Goal: Task Accomplishment & Management: Manage account settings

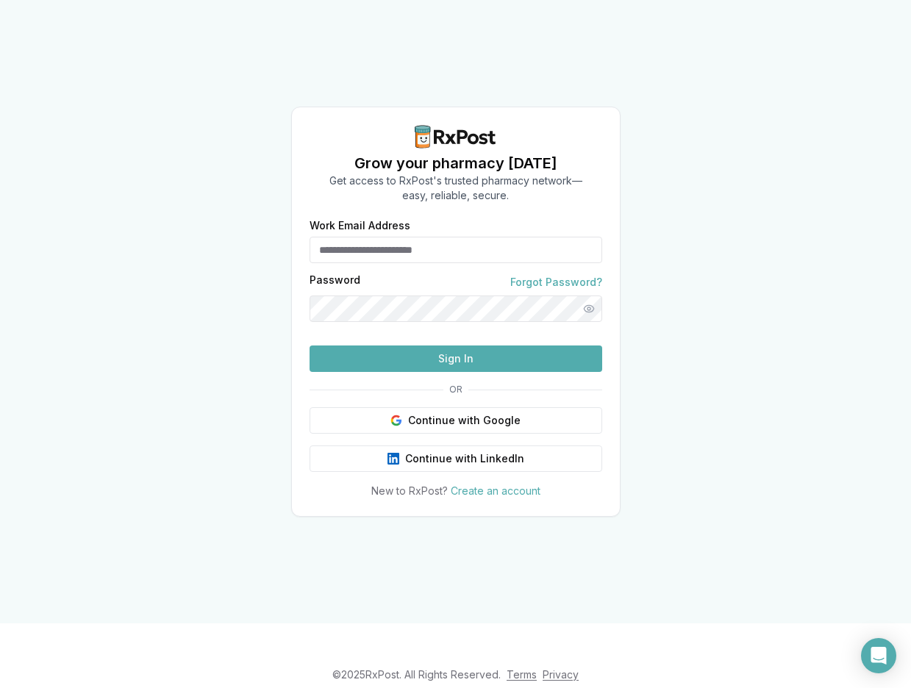
type input "**********"
click at [460, 372] on button "Sign In" at bounding box center [456, 359] width 293 height 26
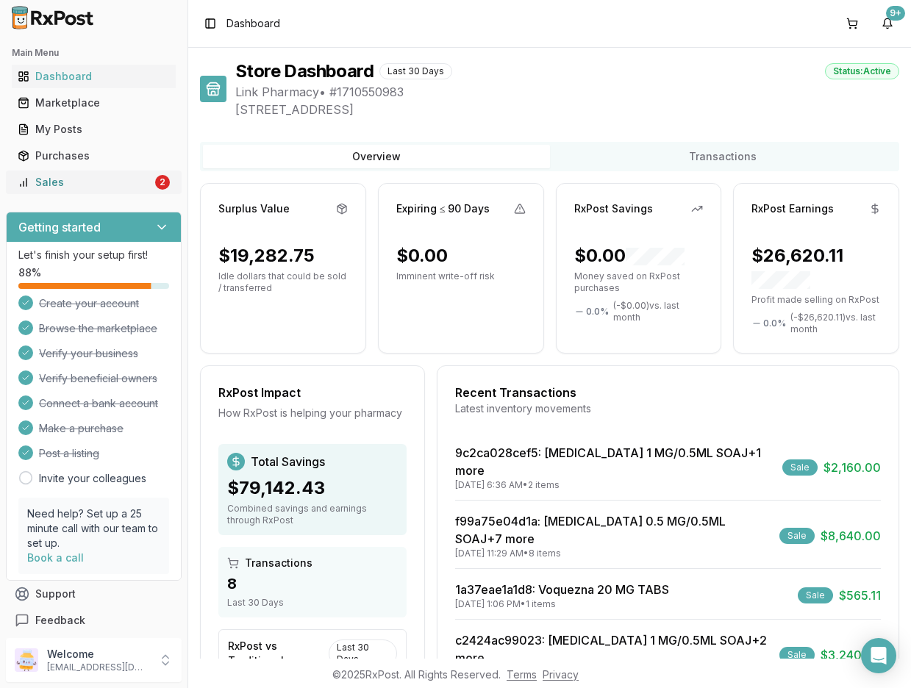
click at [82, 179] on div "Sales" at bounding box center [85, 182] width 135 height 15
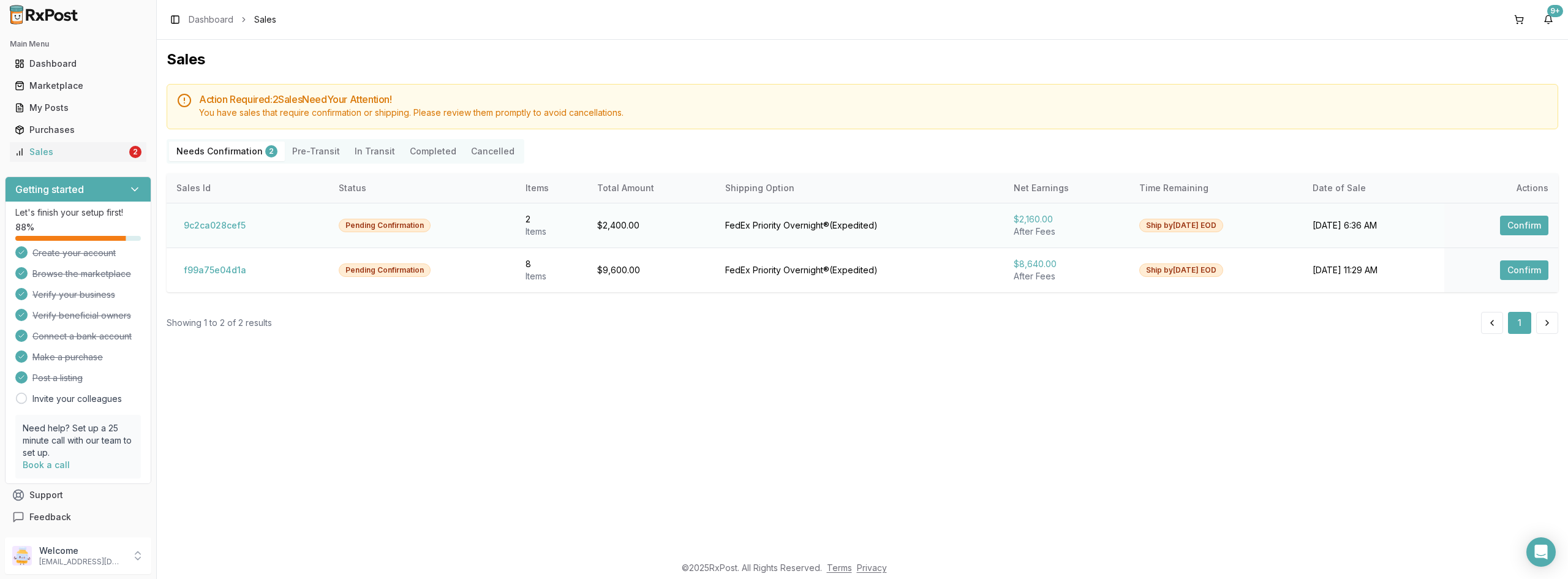
click at [759, 228] on button "Confirm" at bounding box center [1524, 226] width 48 height 20
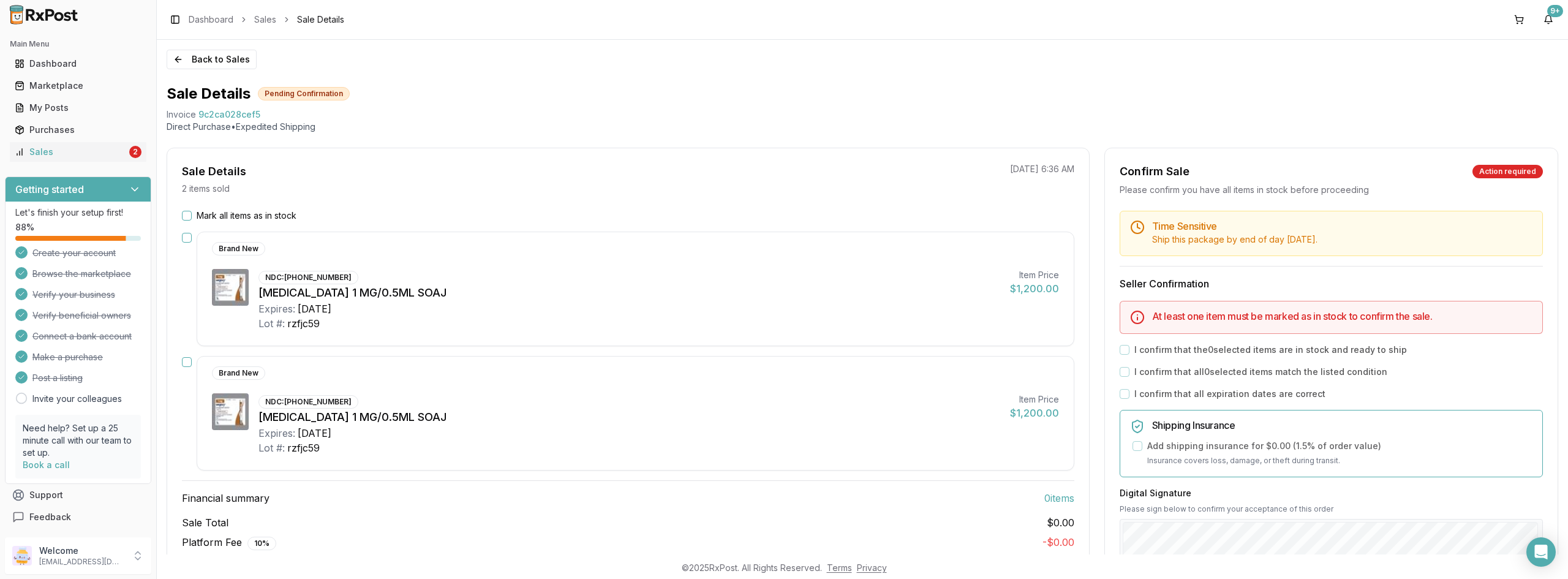
click at [185, 218] on button "Mark all items as in stock" at bounding box center [187, 216] width 10 height 10
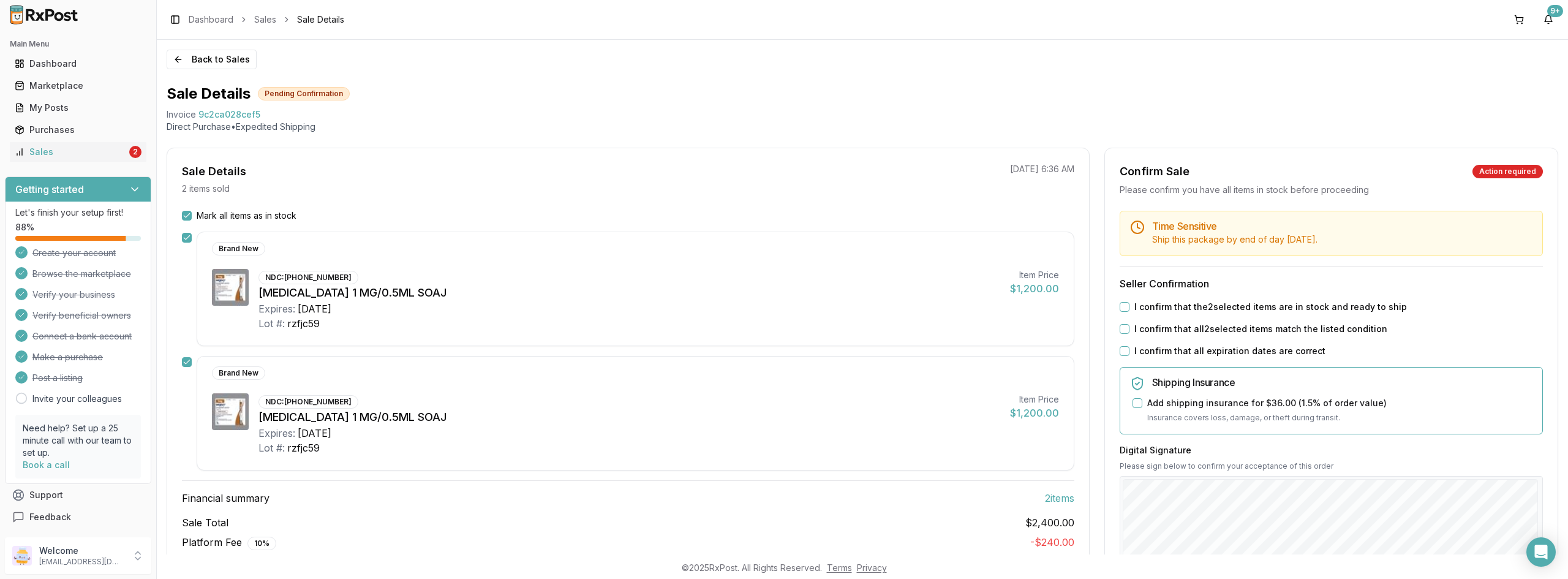
click at [759, 305] on button "I confirm that the 2 selected items are in stock and ready to ship" at bounding box center [1124, 307] width 10 height 10
click at [759, 328] on button "I confirm that all 2 selected items match the listed condition" at bounding box center [1124, 329] width 10 height 10
click at [759, 347] on button "I confirm that all expiration dates are correct" at bounding box center [1124, 352] width 10 height 10
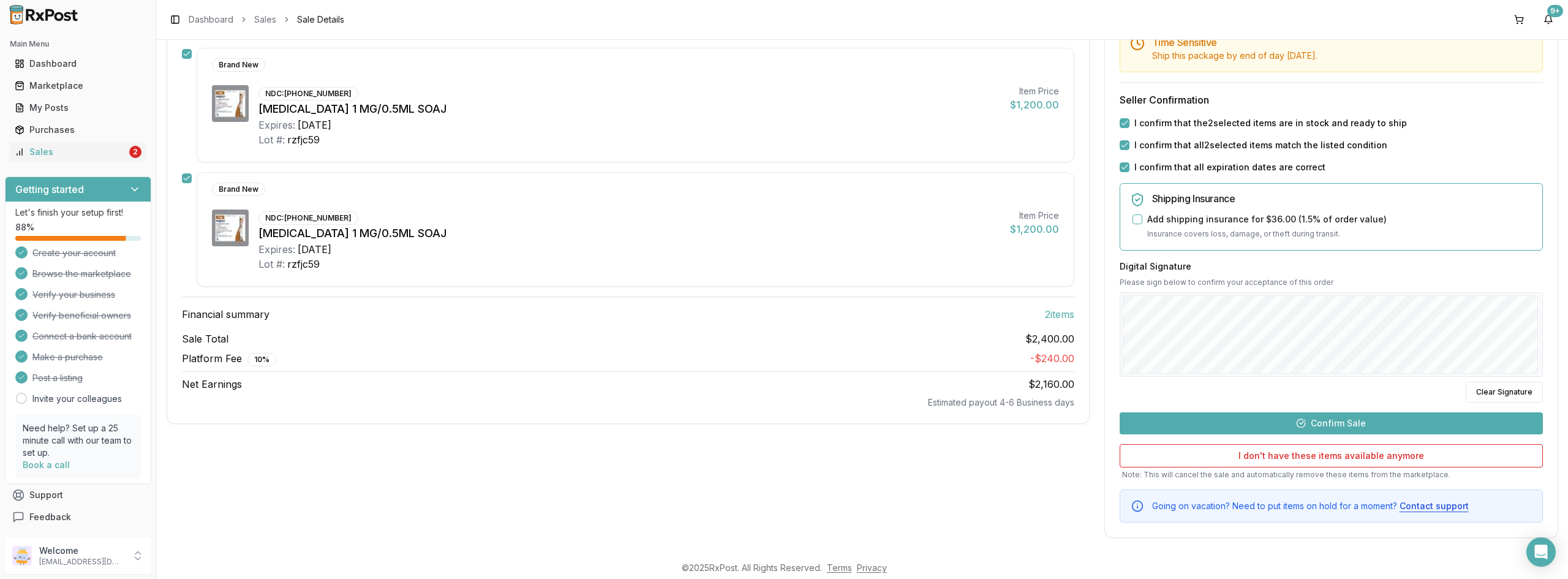
click at [759, 425] on button "Confirm Sale" at bounding box center [1331, 423] width 423 height 22
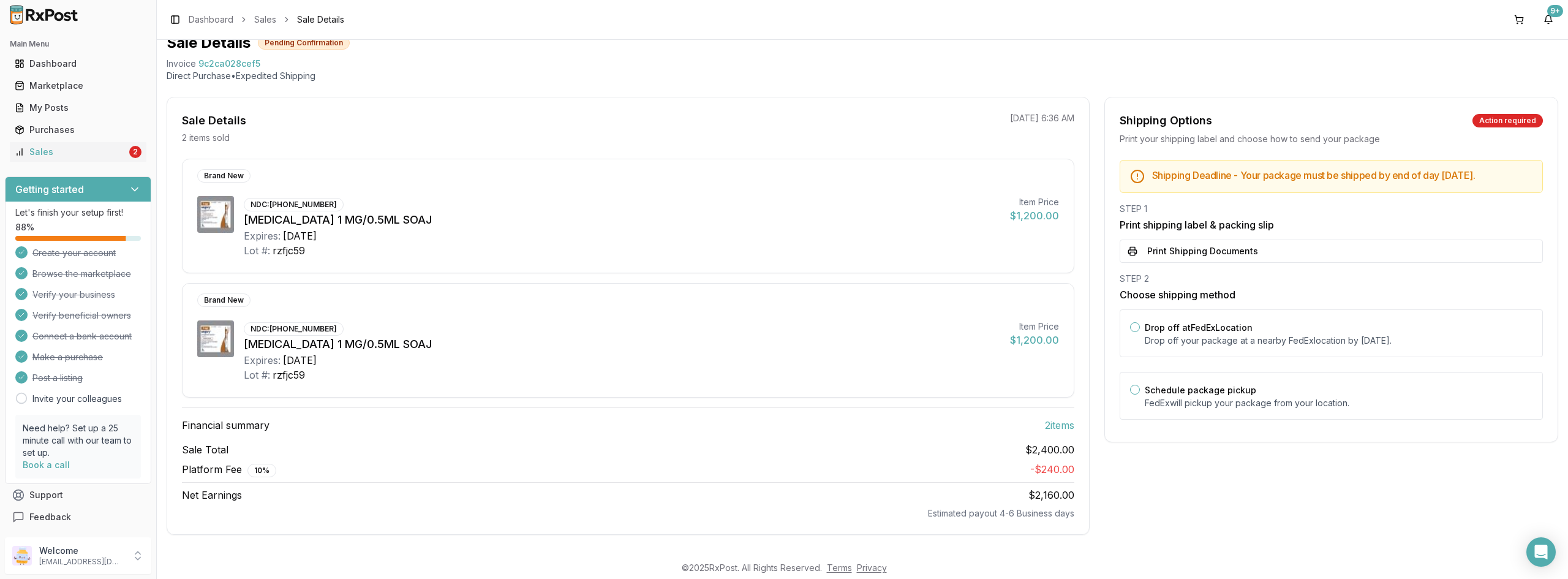
scroll to position [51, 0]
click at [759, 332] on button "Drop off at FedEx Location" at bounding box center [1135, 327] width 10 height 10
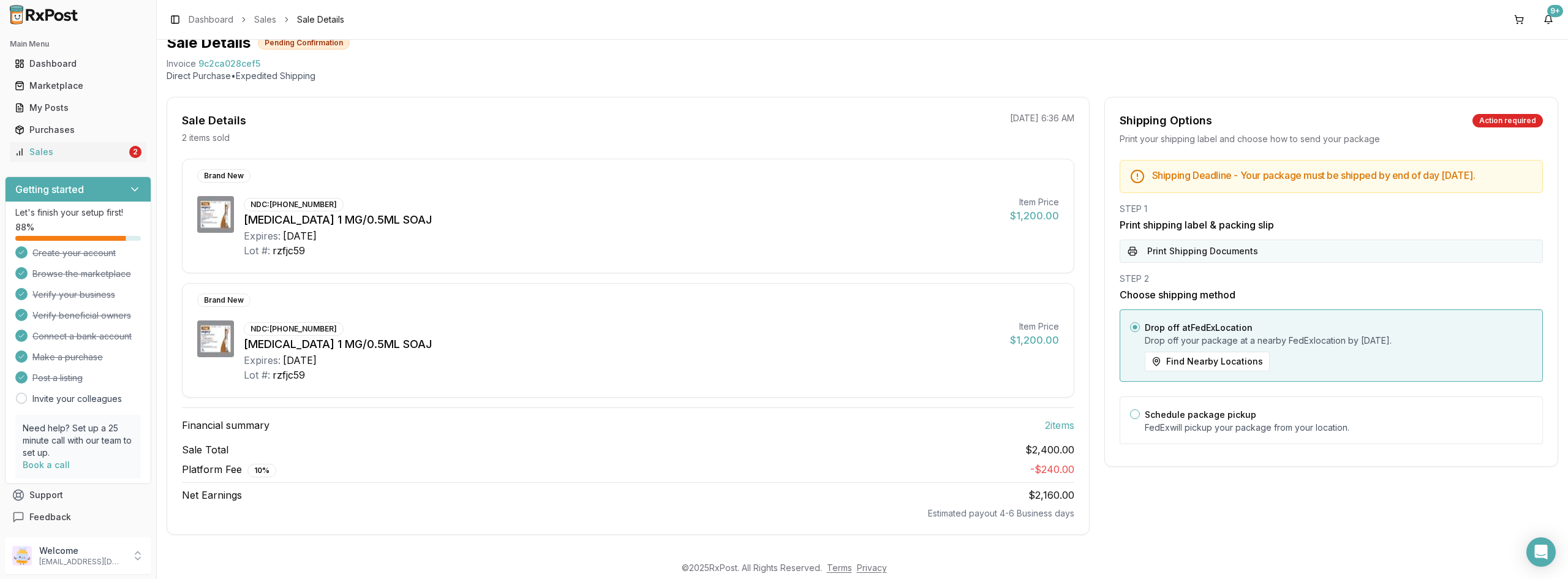
click at [759, 261] on button "Print Shipping Documents" at bounding box center [1331, 252] width 423 height 23
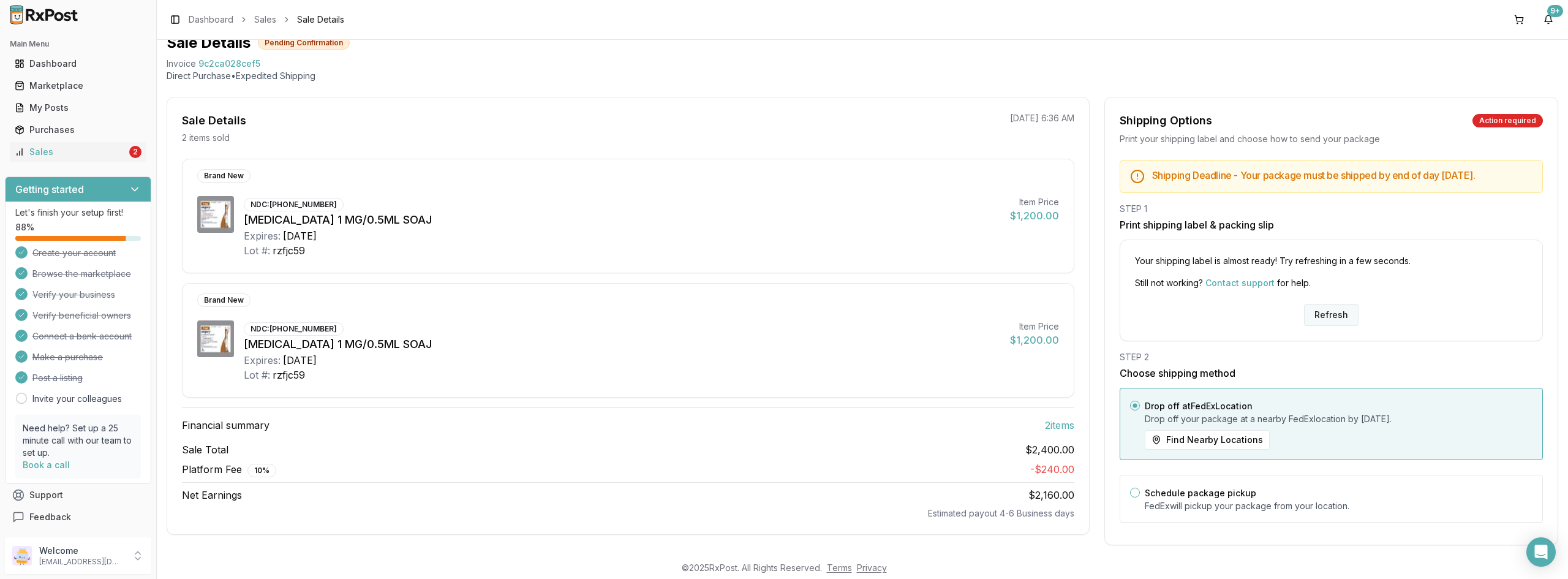
click at [759, 326] on button "Refresh" at bounding box center [1331, 315] width 54 height 22
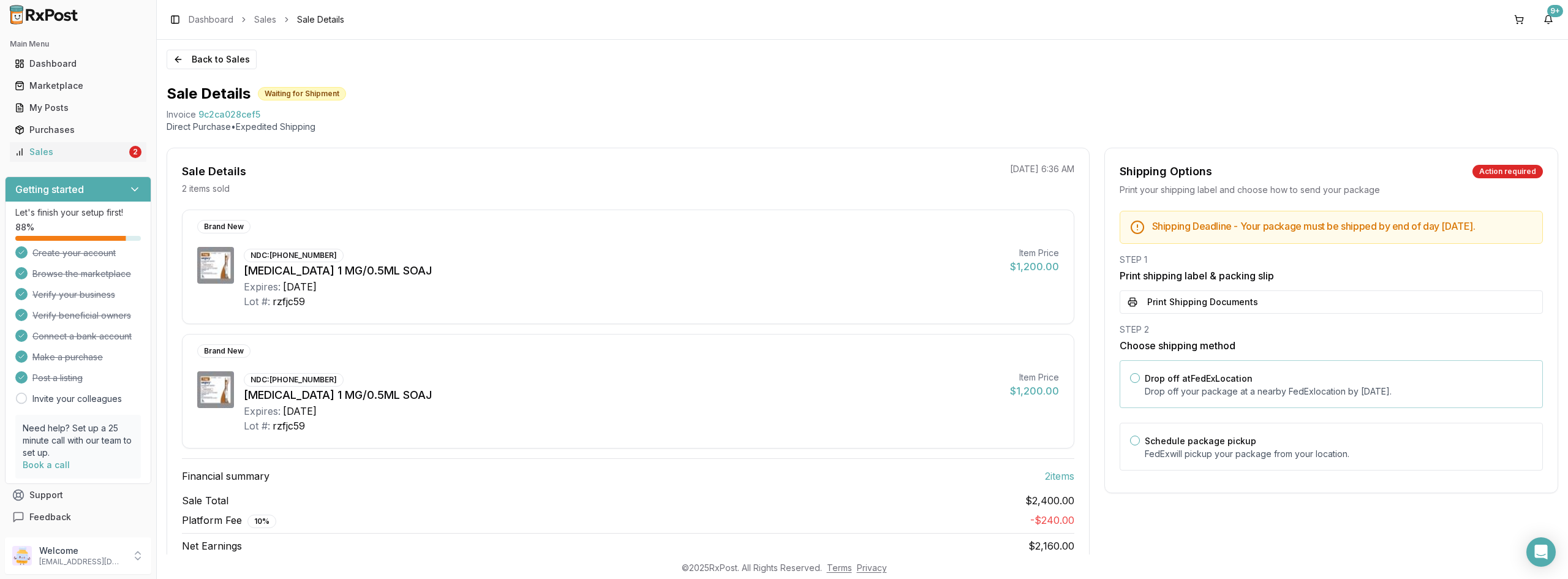
click at [1133, 383] on button "Drop off at FedEx Location" at bounding box center [1135, 378] width 10 height 10
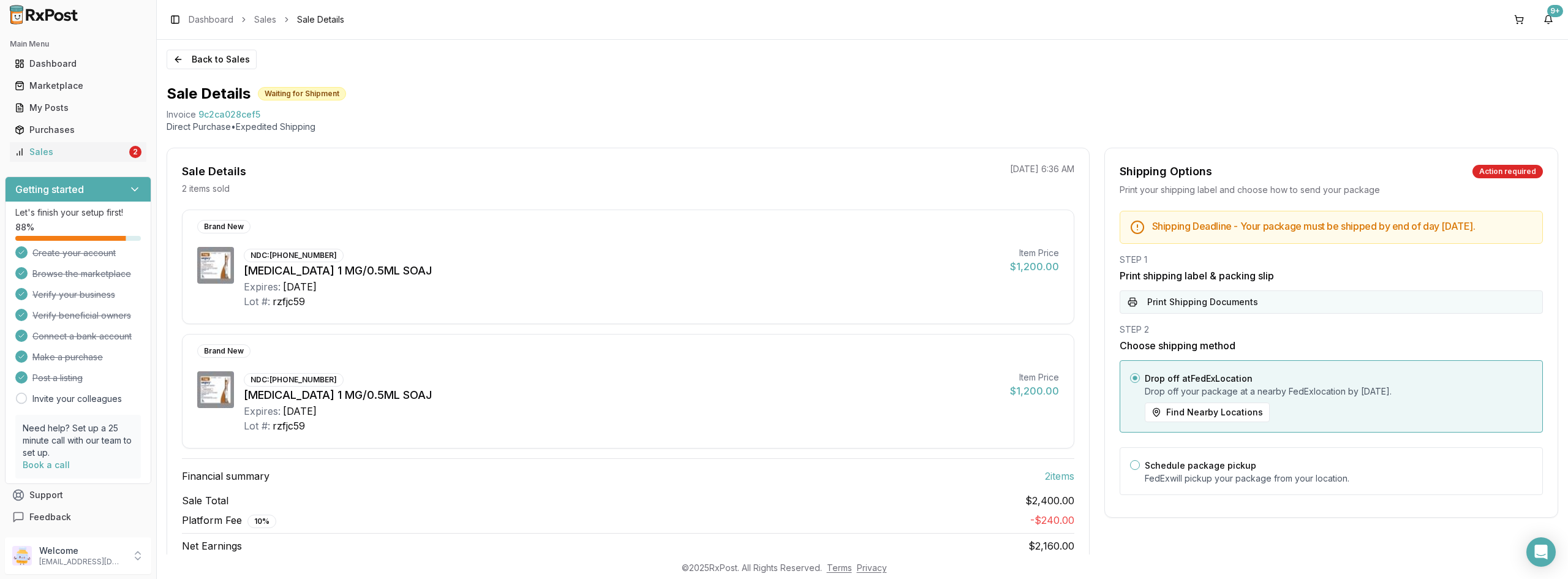
click at [1187, 312] on button "Print Shipping Documents" at bounding box center [1331, 302] width 423 height 23
click at [71, 152] on div "Sales" at bounding box center [71, 152] width 112 height 12
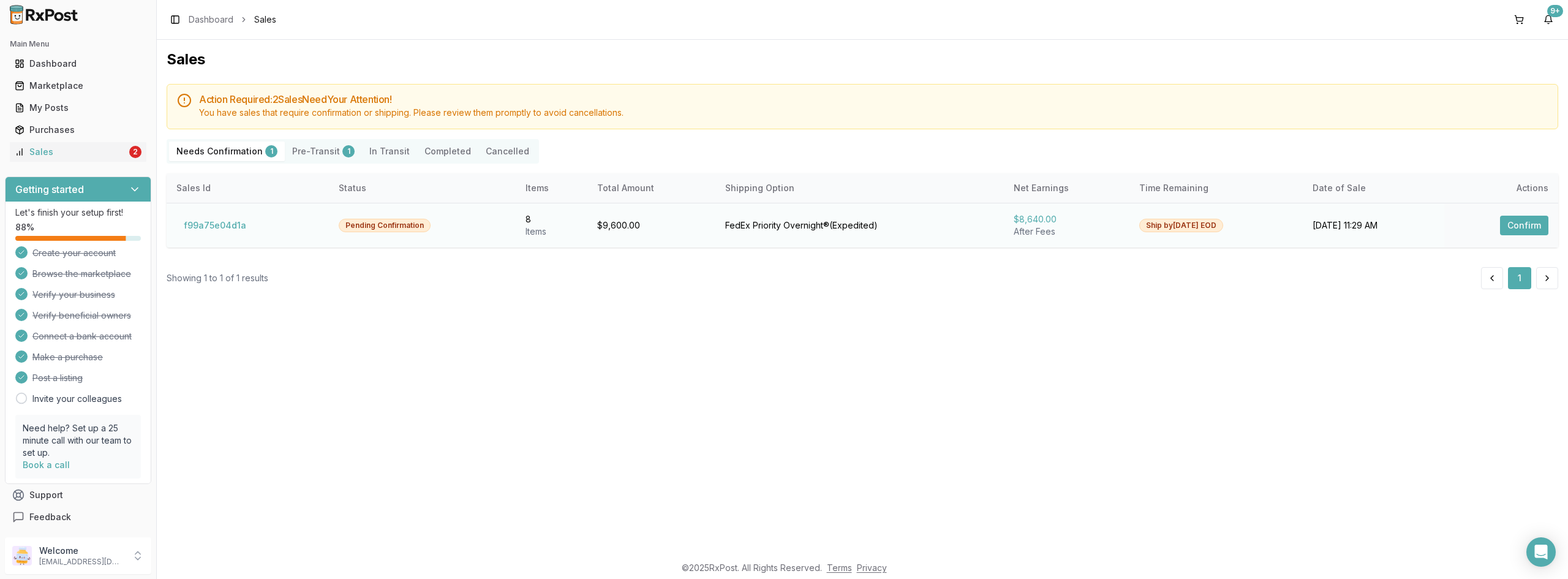
click at [1510, 222] on button "Confirm" at bounding box center [1524, 226] width 48 height 20
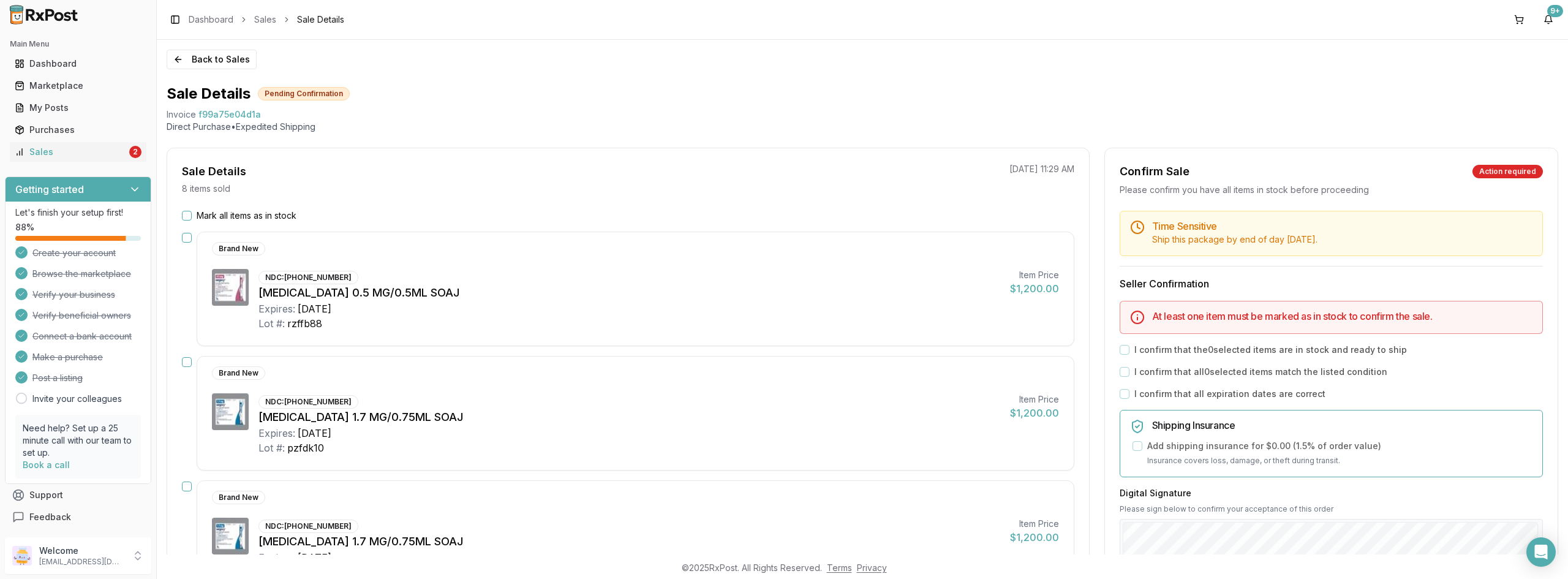
click at [187, 217] on button "Mark all items as in stock" at bounding box center [187, 216] width 10 height 10
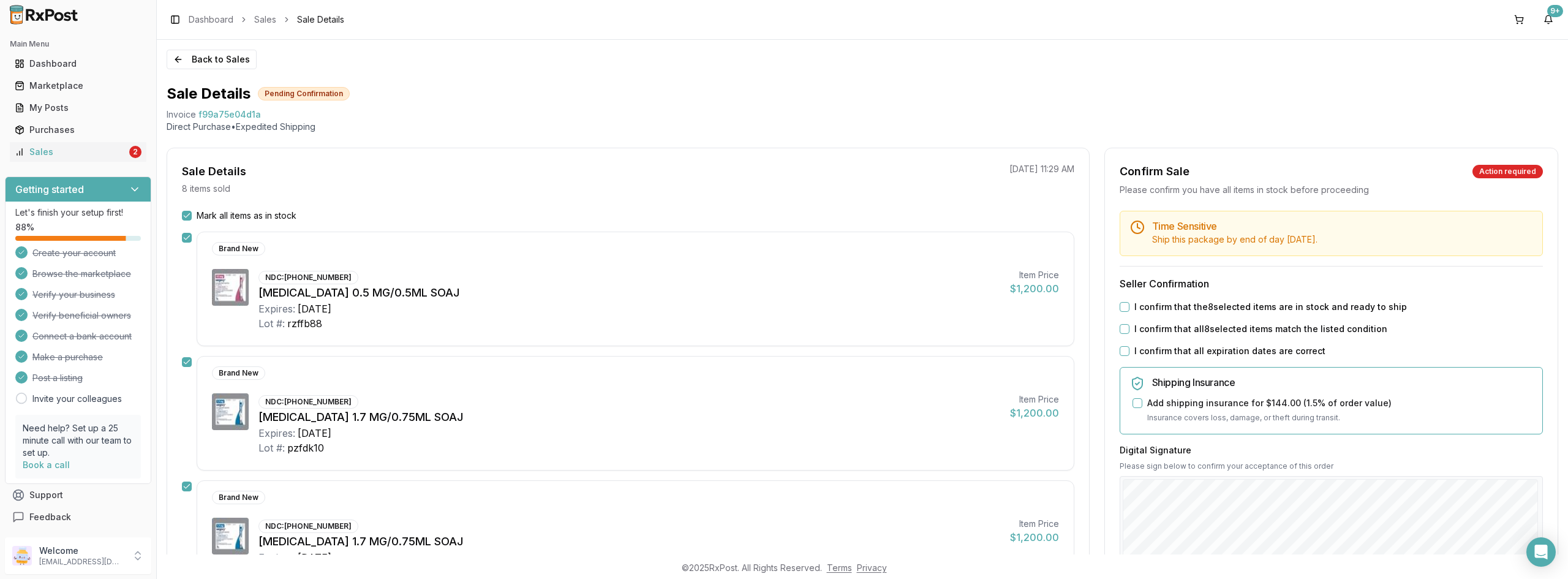
click at [1122, 307] on button "I confirm that the 8 selected items are in stock and ready to ship" at bounding box center [1124, 307] width 10 height 10
click at [1122, 326] on button "I confirm that all 8 selected items match the listed condition" at bounding box center [1124, 329] width 10 height 10
click at [1119, 353] on button "I confirm that all expiration dates are correct" at bounding box center [1124, 352] width 10 height 10
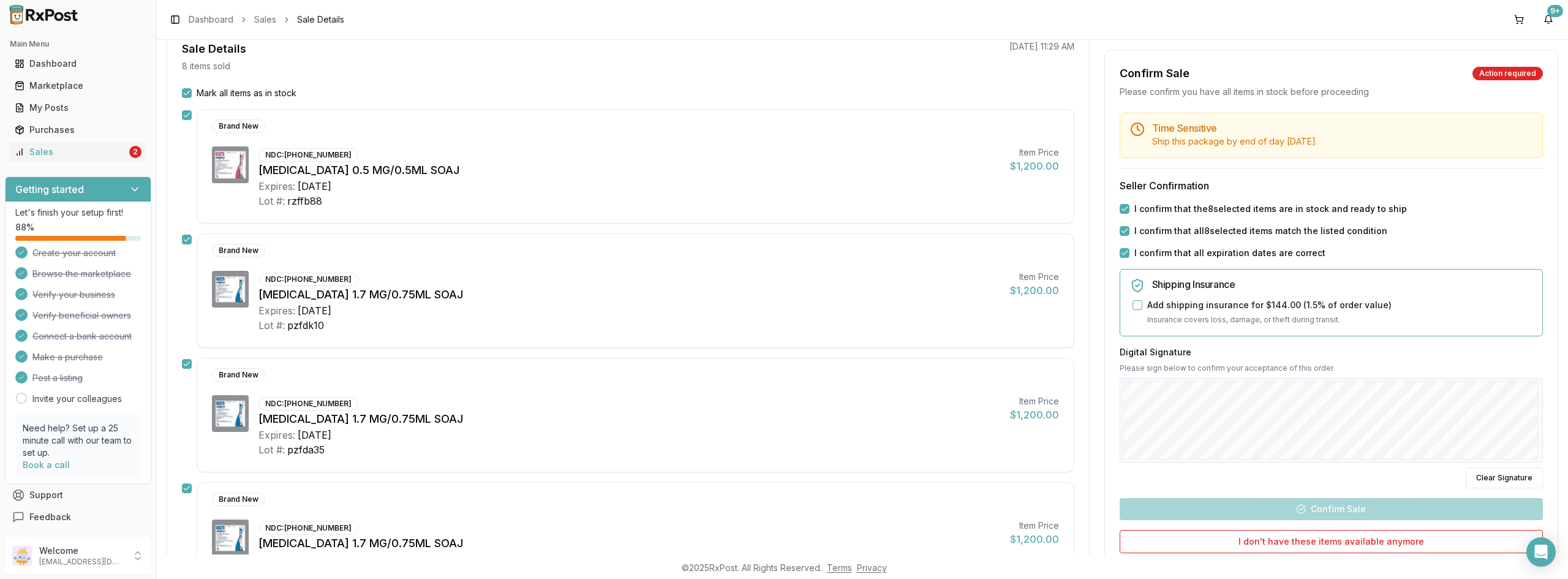
scroll to position [367, 0]
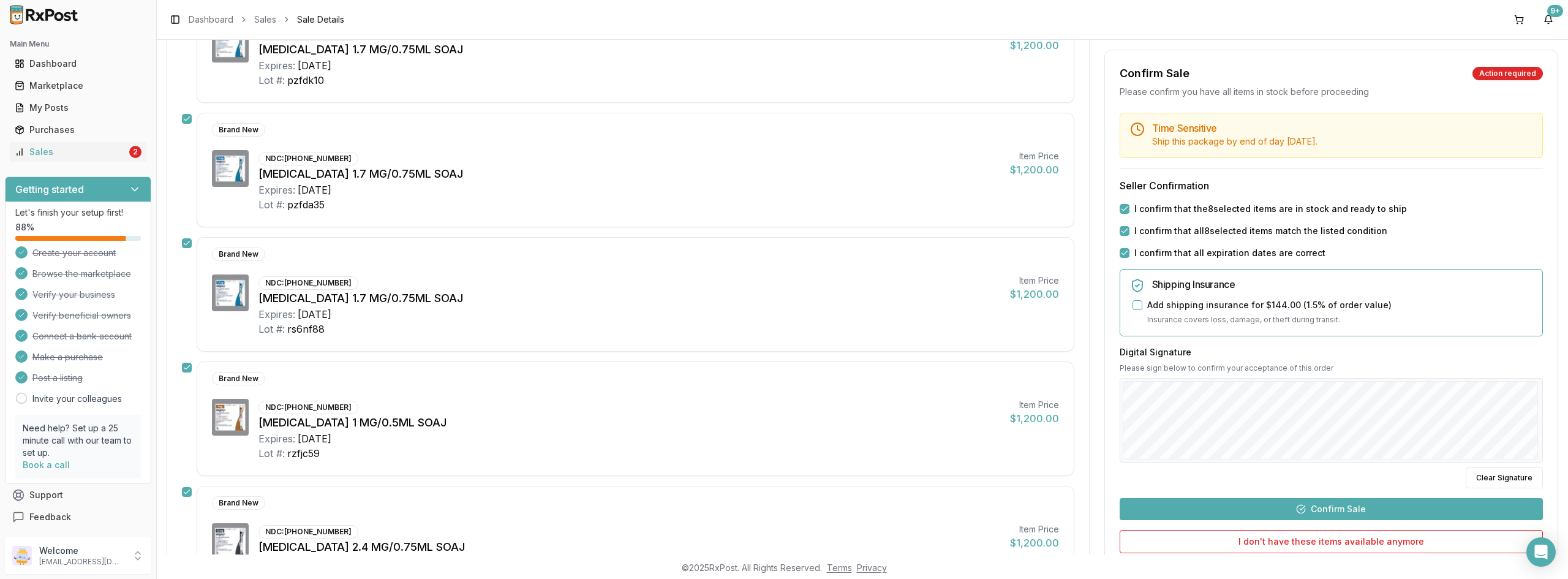
click at [1332, 507] on button "Confirm Sale" at bounding box center [1331, 509] width 423 height 22
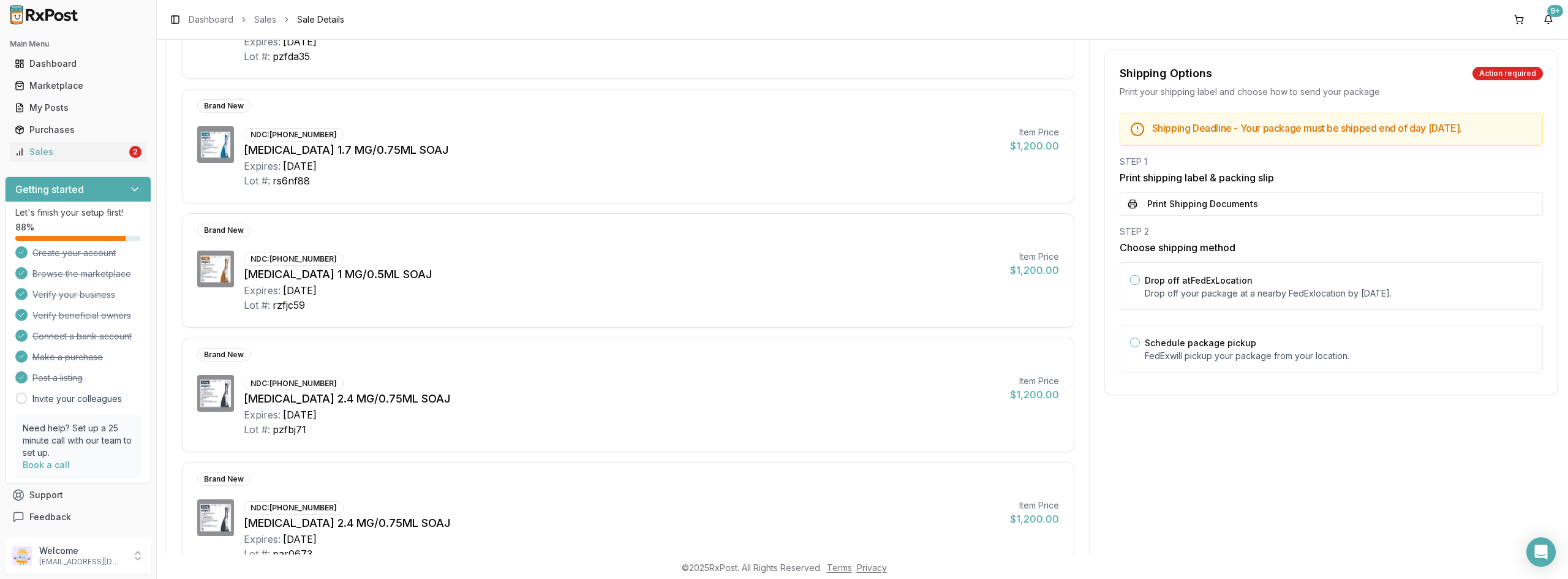
scroll to position [552, 0]
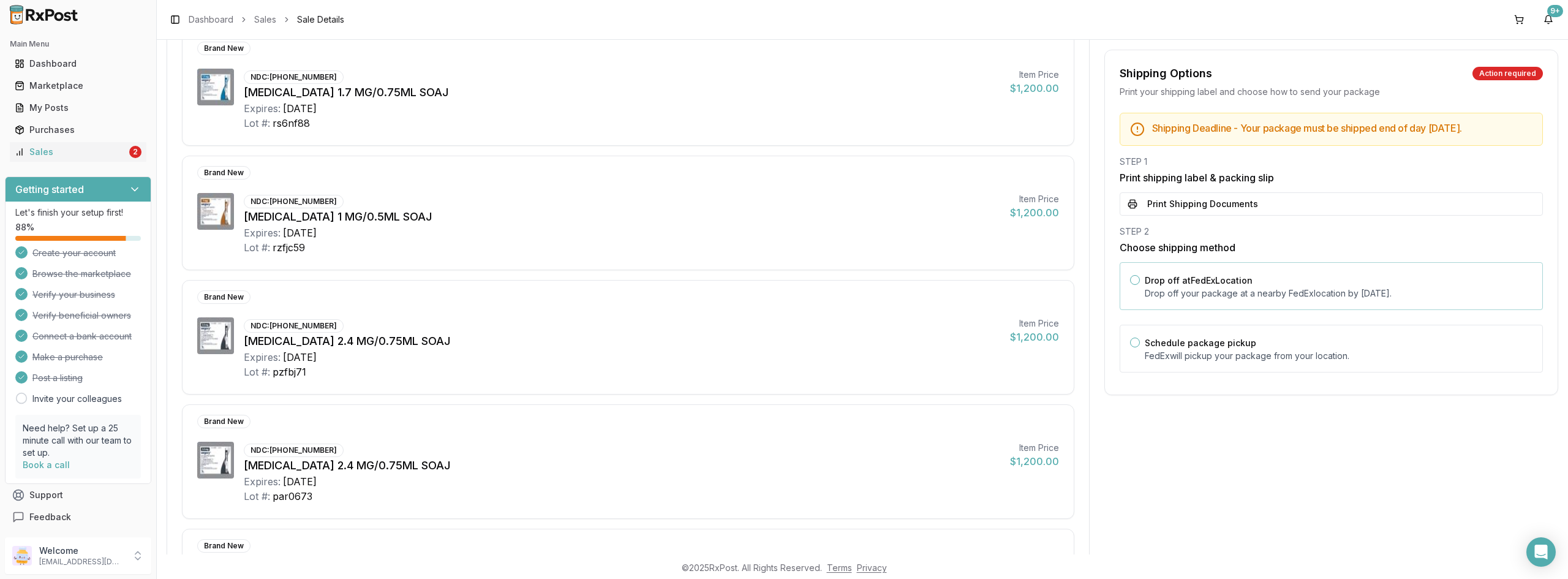
click at [1134, 278] on button "Drop off at FedEx Location" at bounding box center [1135, 280] width 10 height 10
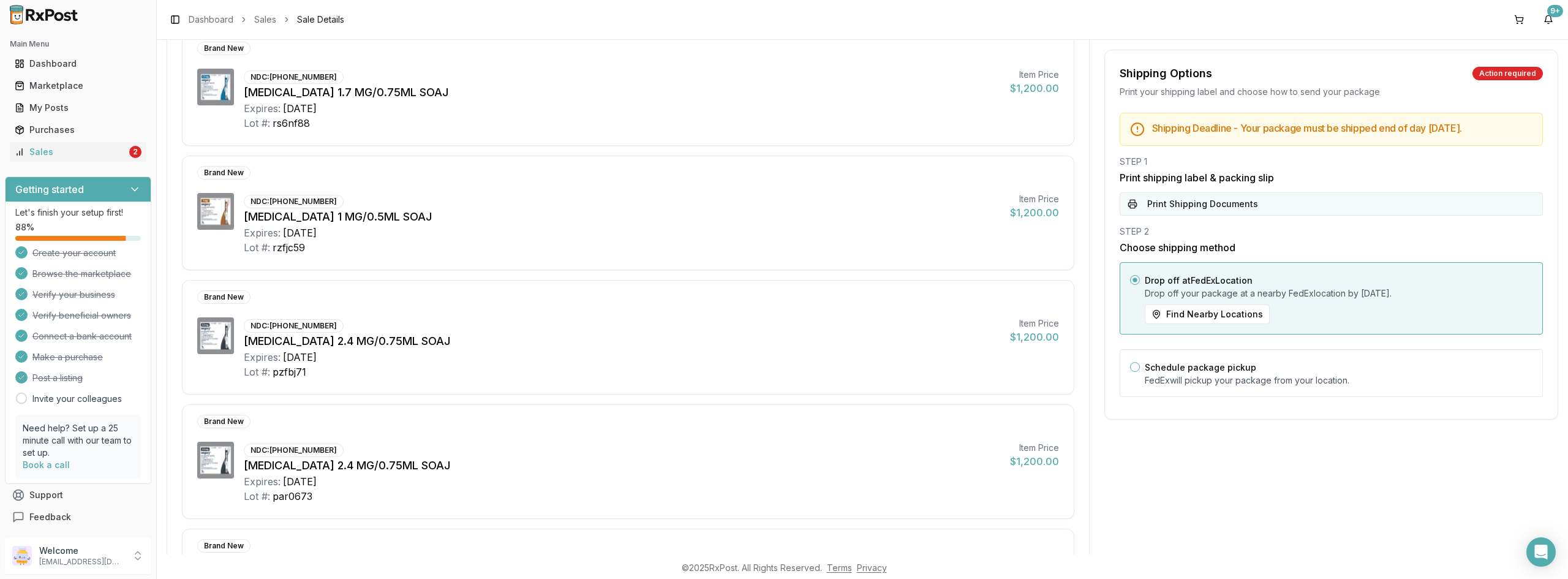
click at [1193, 201] on button "Print Shipping Documents" at bounding box center [1331, 204] width 423 height 23
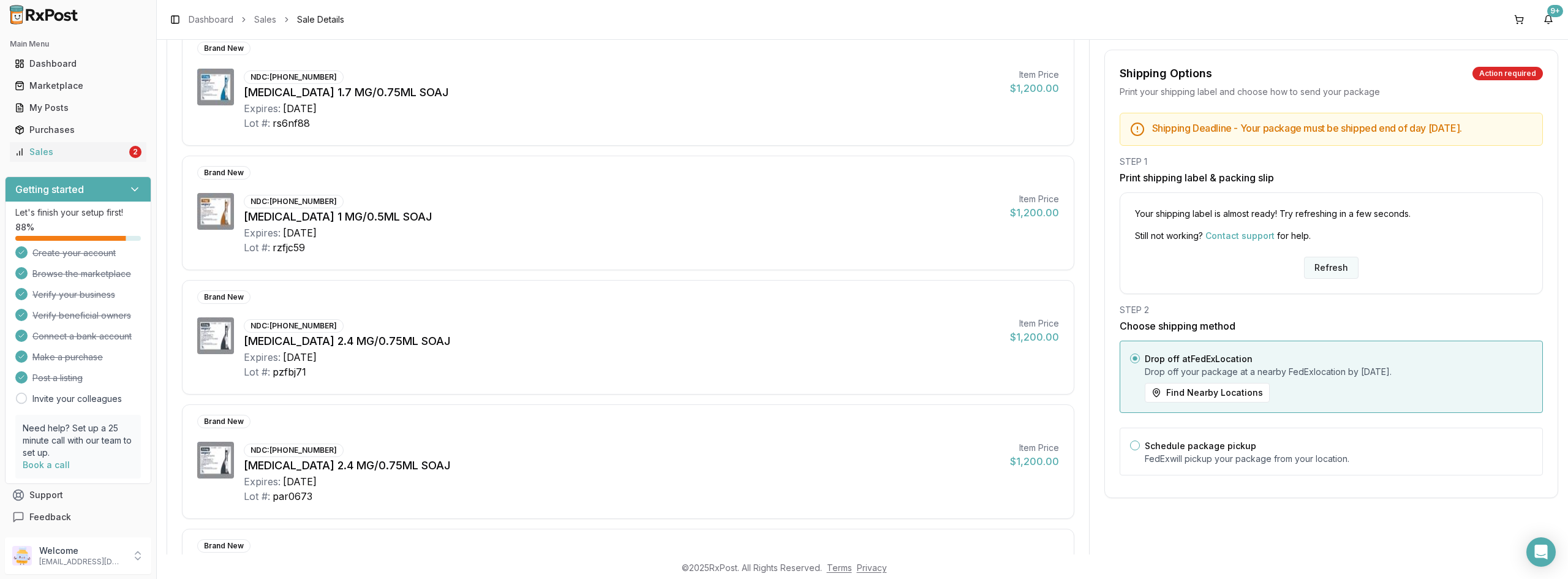
click at [1328, 267] on button "Refresh" at bounding box center [1331, 267] width 54 height 22
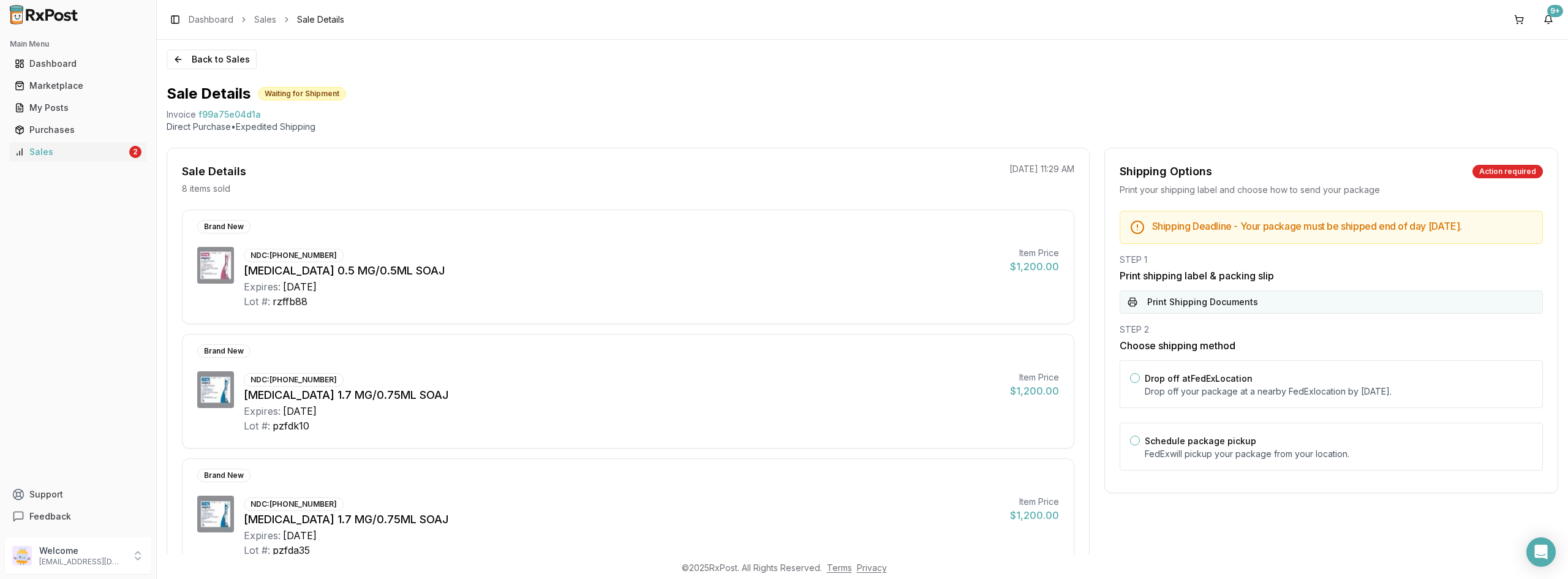
click at [1168, 302] on button "Print Shipping Documents" at bounding box center [1331, 302] width 423 height 23
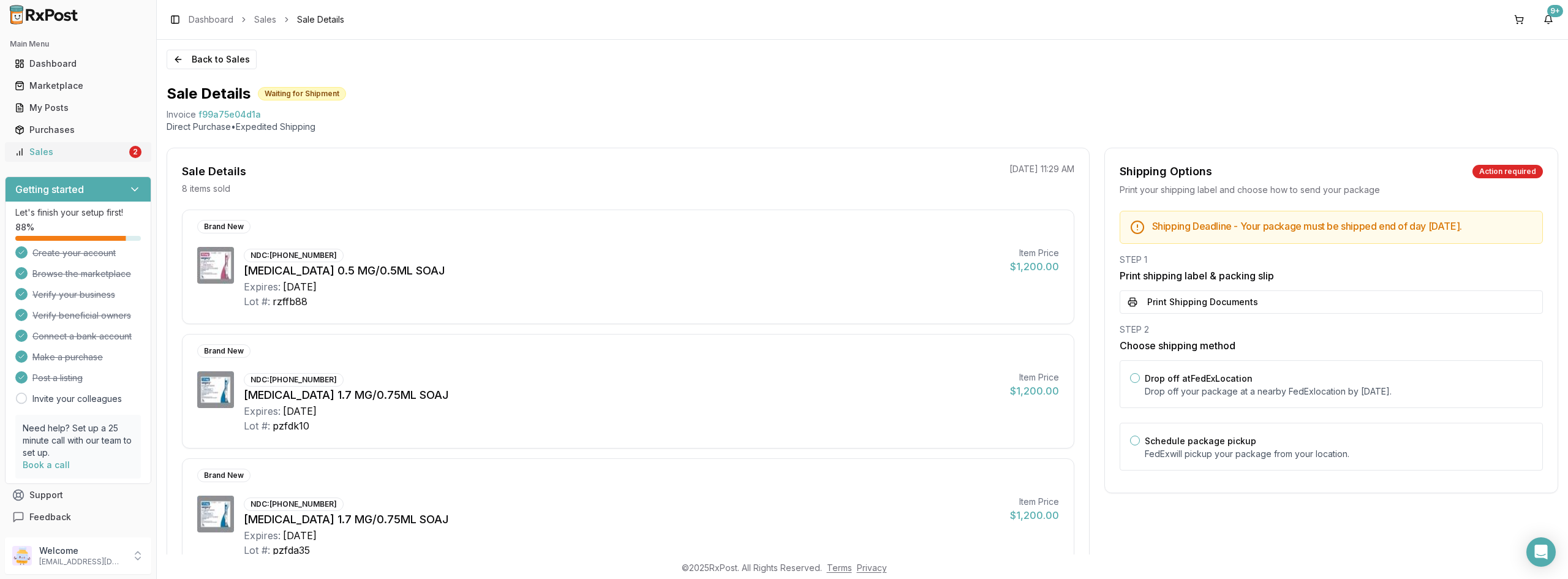
click at [68, 149] on div "Sales" at bounding box center [71, 152] width 112 height 12
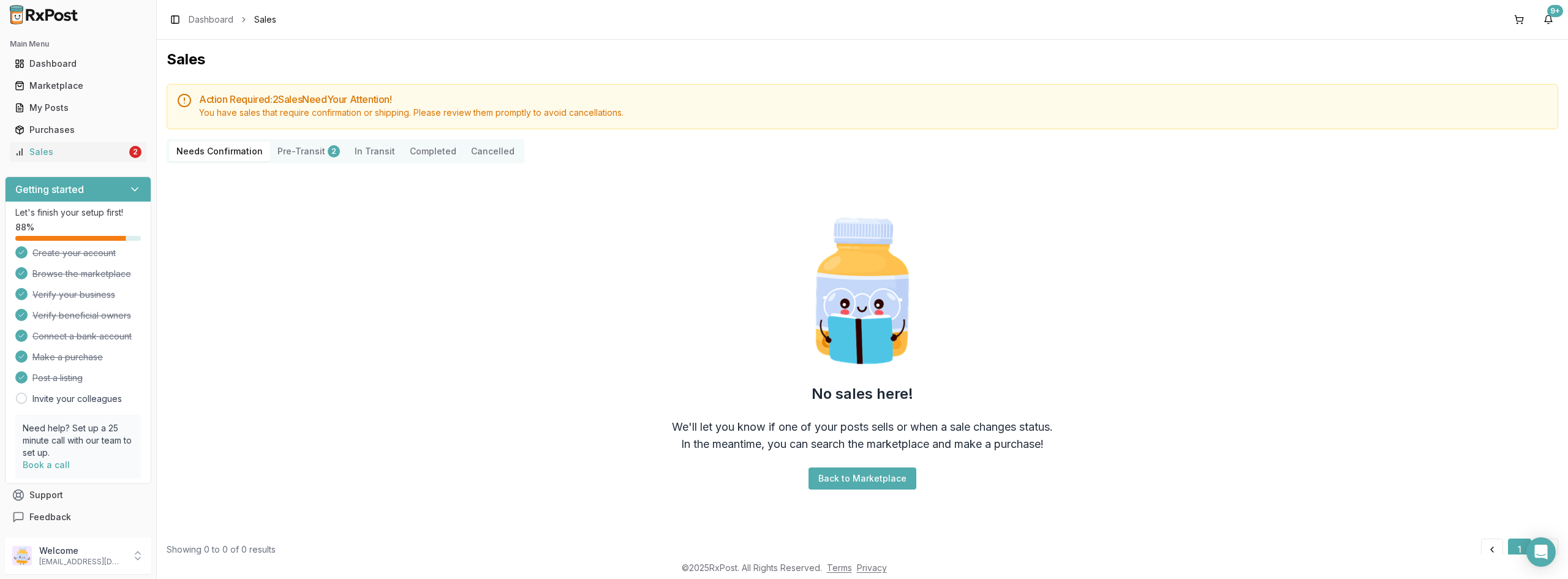
click at [298, 152] on button "Pre-Transit 2" at bounding box center [308, 152] width 77 height 20
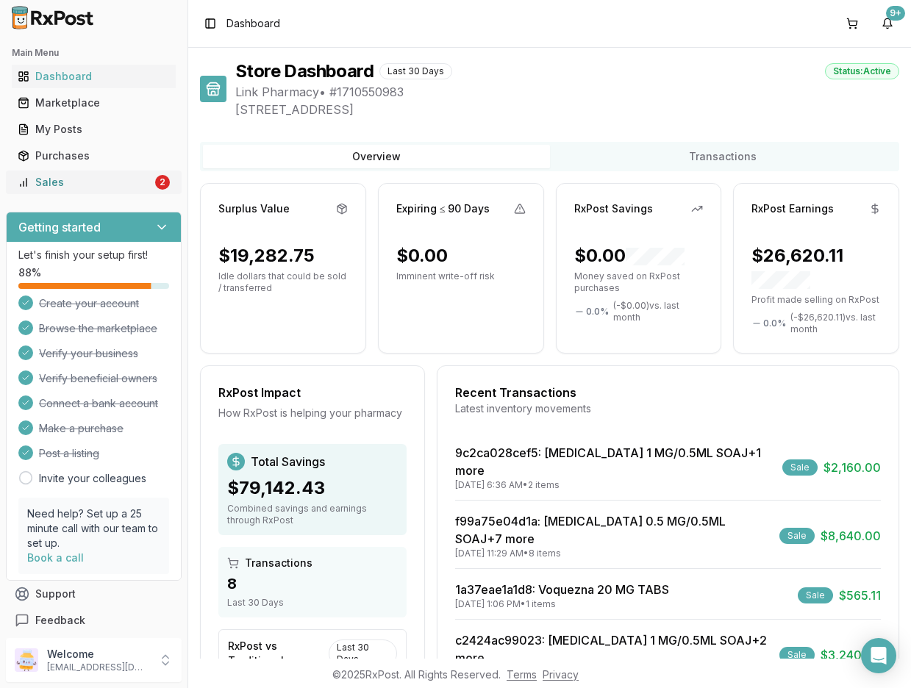
click at [97, 187] on div "Sales" at bounding box center [85, 182] width 135 height 15
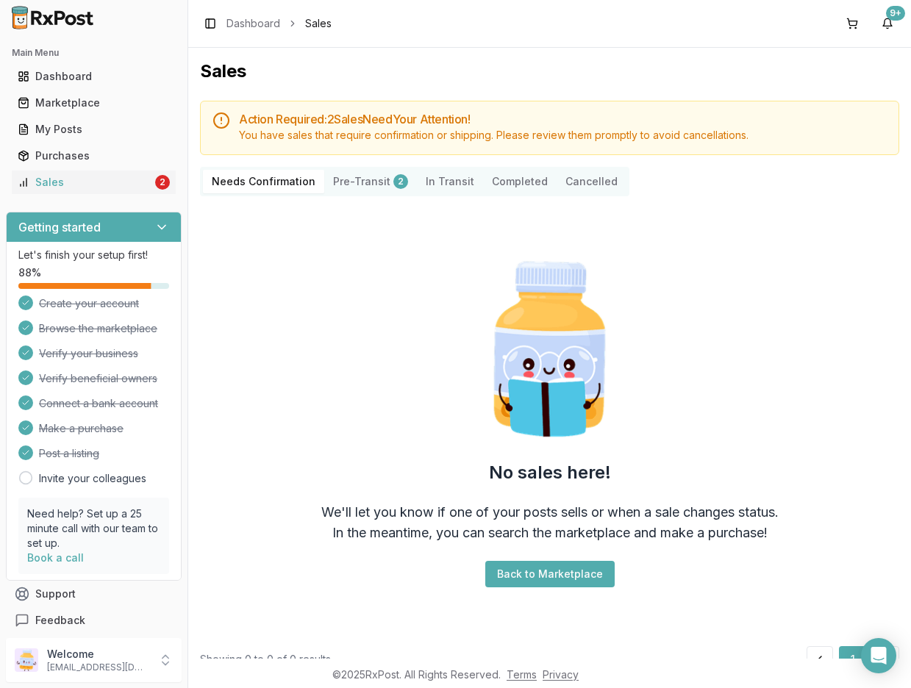
click at [352, 175] on button "Pre-Transit 2" at bounding box center [370, 182] width 93 height 24
